Goal: Task Accomplishment & Management: Use online tool/utility

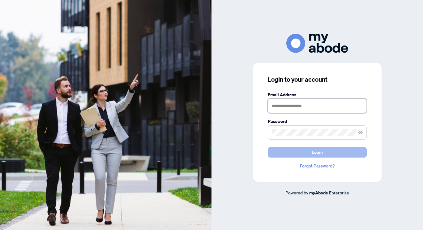
type input "**********"
click at [317, 152] on span "Login" at bounding box center [317, 152] width 11 height 10
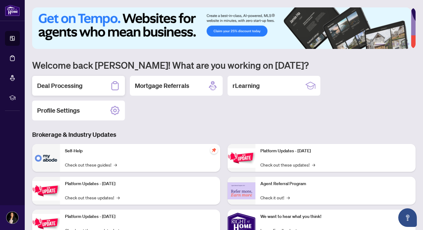
click at [73, 84] on h2 "Deal Processing" at bounding box center [59, 85] width 45 height 9
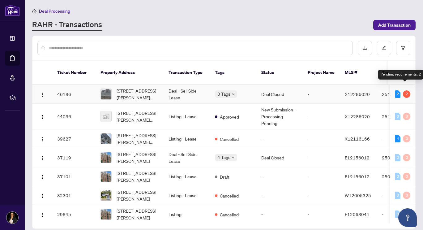
click at [404, 90] on div "2" at bounding box center [406, 93] width 7 height 7
click at [406, 90] on div "2" at bounding box center [406, 93] width 7 height 7
click at [405, 90] on div "2" at bounding box center [406, 93] width 7 height 7
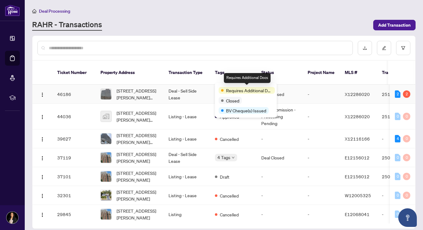
click at [240, 92] on span "Requires Additional Docs" at bounding box center [249, 90] width 46 height 7
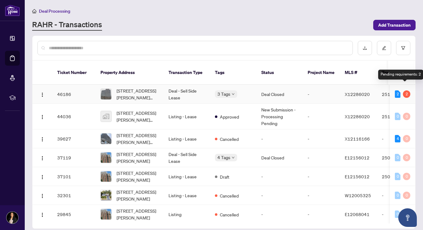
click at [405, 90] on div "2" at bounding box center [406, 93] width 7 height 7
click at [403, 90] on div "2" at bounding box center [406, 93] width 7 height 7
click at [176, 85] on td "Deal - Sell Side Lease" at bounding box center [187, 94] width 46 height 19
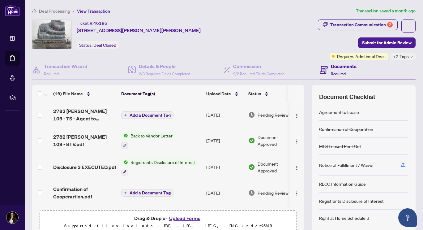
click at [147, 161] on span "Registrants Disclosure of Interest" at bounding box center [163, 162] width 70 height 7
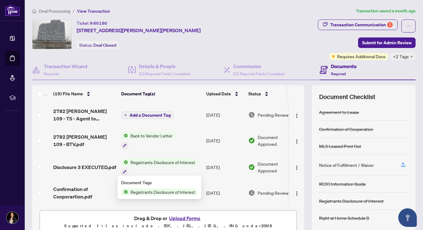
click at [160, 191] on span "Registrants Disclosure of Interest" at bounding box center [163, 191] width 70 height 7
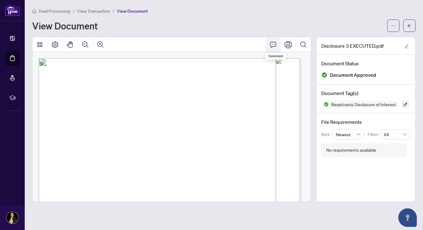
click at [272, 45] on icon "Comment" at bounding box center [272, 44] width 7 height 7
click at [408, 26] on icon "arrow-left" at bounding box center [409, 25] width 4 height 4
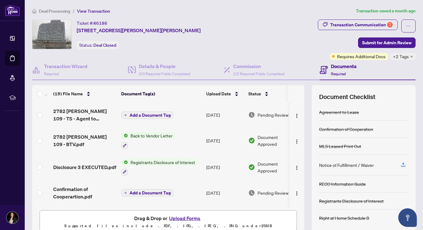
click at [161, 160] on span "Registrants Disclosure of Interest" at bounding box center [163, 162] width 70 height 7
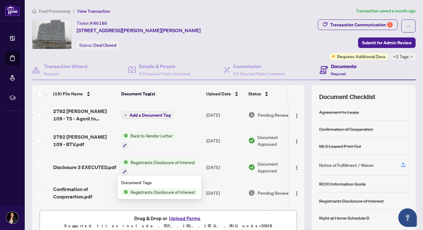
click at [156, 193] on span "Registrants Disclosure of Interest" at bounding box center [163, 191] width 70 height 7
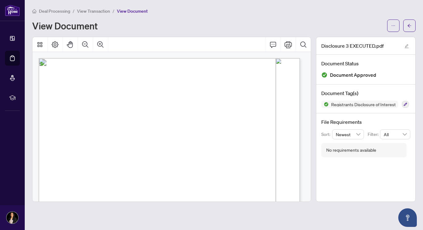
scroll to position [0, 0]
click at [288, 44] on icon "Print" at bounding box center [287, 44] width 7 height 7
click at [412, 25] on button "button" at bounding box center [409, 25] width 12 height 12
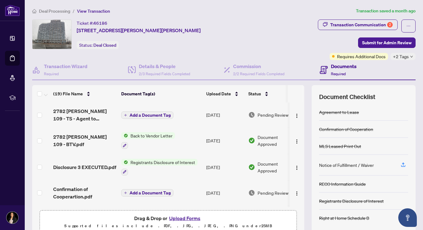
click at [149, 136] on span "Back to Vendor Letter" at bounding box center [151, 135] width 47 height 7
click at [143, 168] on span "Back to Vendor Letter" at bounding box center [143, 165] width 47 height 7
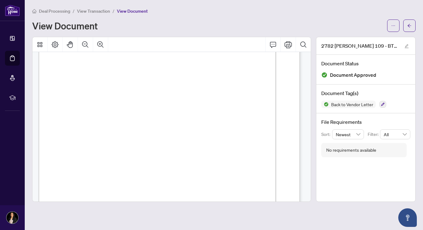
scroll to position [80, 0]
click at [289, 44] on icon "Print" at bounding box center [287, 44] width 7 height 7
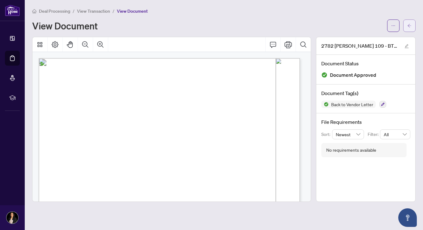
click at [407, 26] on icon "arrow-left" at bounding box center [409, 25] width 4 height 4
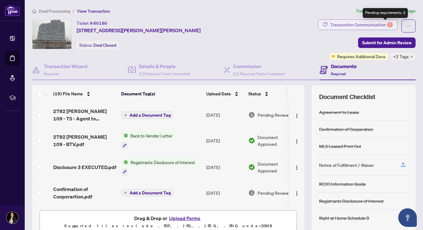
click at [387, 24] on div "2" at bounding box center [390, 25] width 6 height 6
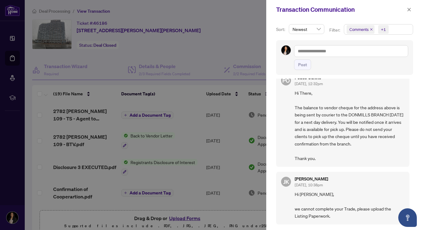
scroll to position [321, 0]
